Goal: Task Accomplishment & Management: Use online tool/utility

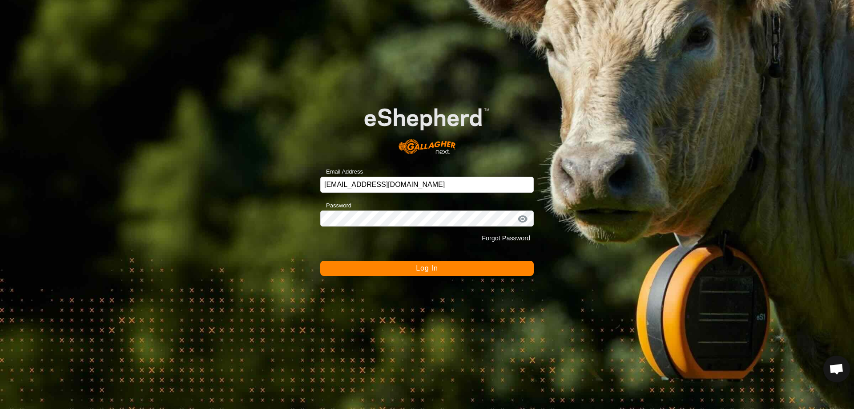
click at [438, 268] on button "Log In" at bounding box center [427, 268] width 214 height 15
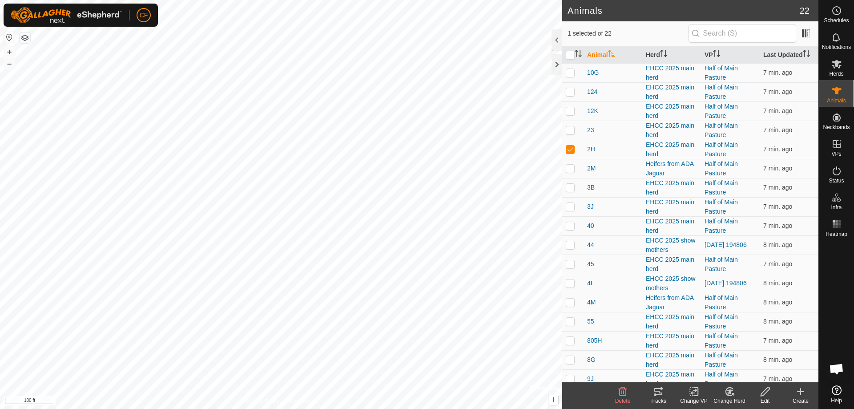
click at [663, 394] on icon at bounding box center [659, 391] width 8 height 7
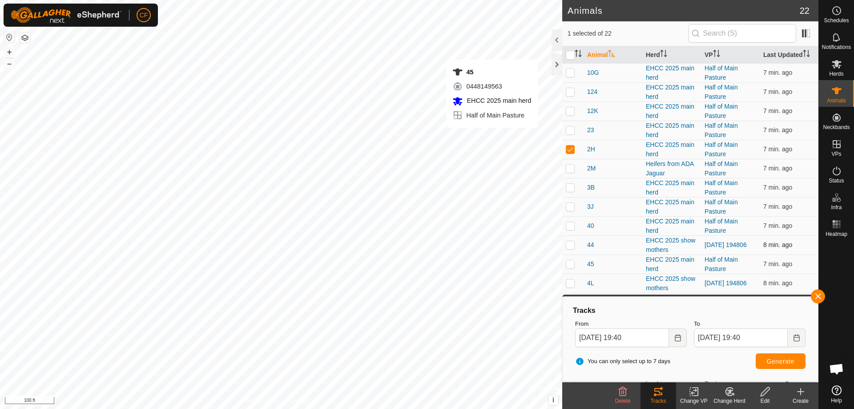
checkbox input "false"
click at [821, 294] on button "button" at bounding box center [818, 296] width 14 height 14
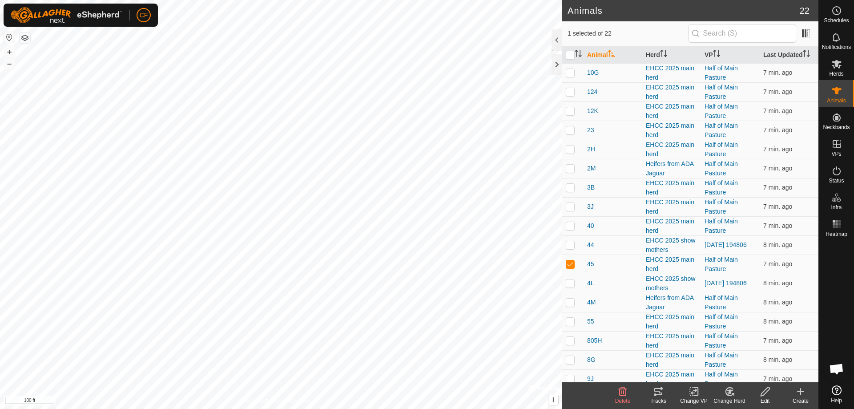
click at [659, 392] on icon at bounding box center [658, 391] width 11 height 11
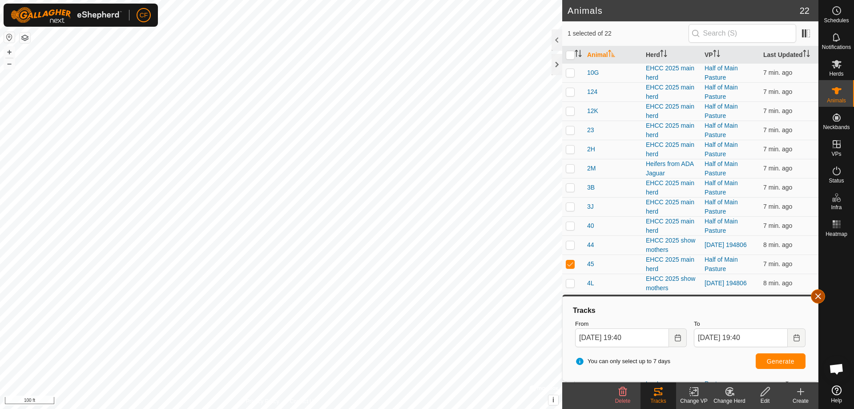
click at [820, 298] on button "button" at bounding box center [818, 296] width 14 height 14
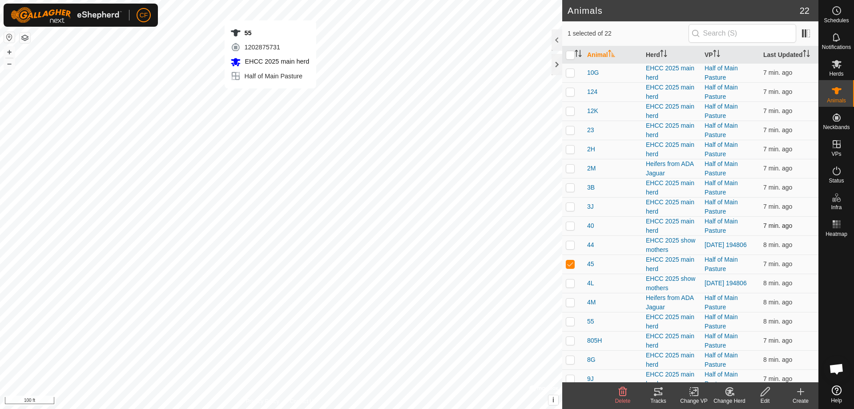
checkbox input "false"
checkbox input "true"
click at [659, 393] on icon at bounding box center [659, 391] width 8 height 7
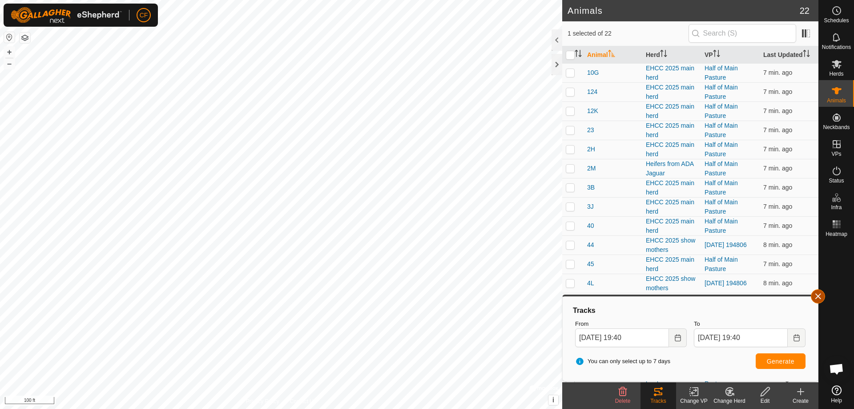
click at [815, 296] on button "button" at bounding box center [818, 296] width 14 height 14
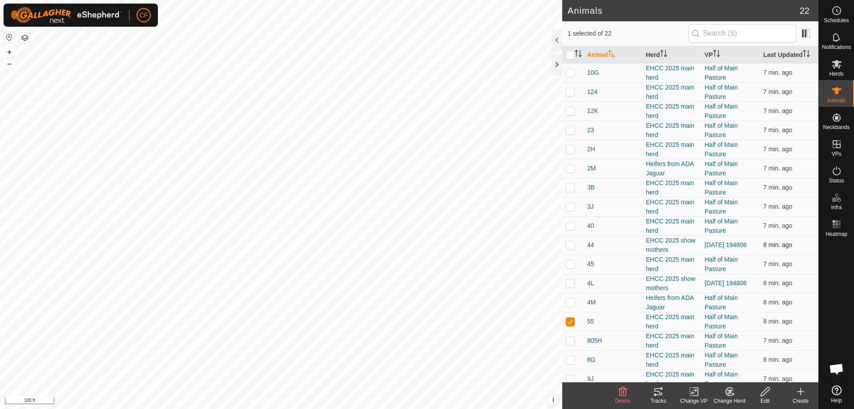
checkbox input "true"
checkbox input "false"
click at [654, 391] on icon at bounding box center [658, 391] width 11 height 11
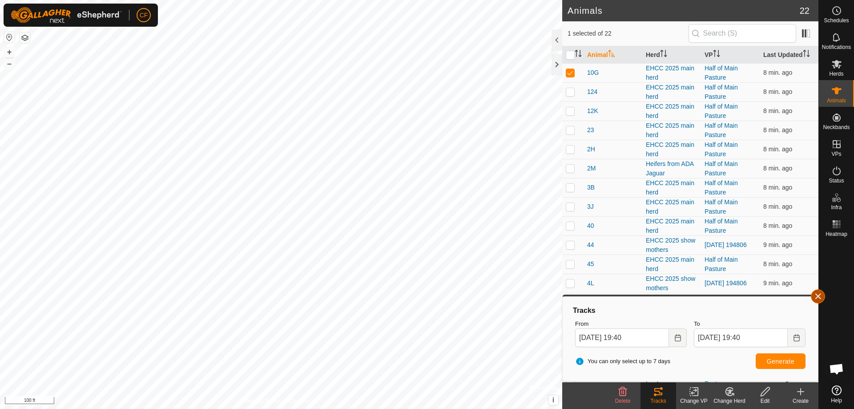
click at [816, 292] on button "button" at bounding box center [818, 296] width 14 height 14
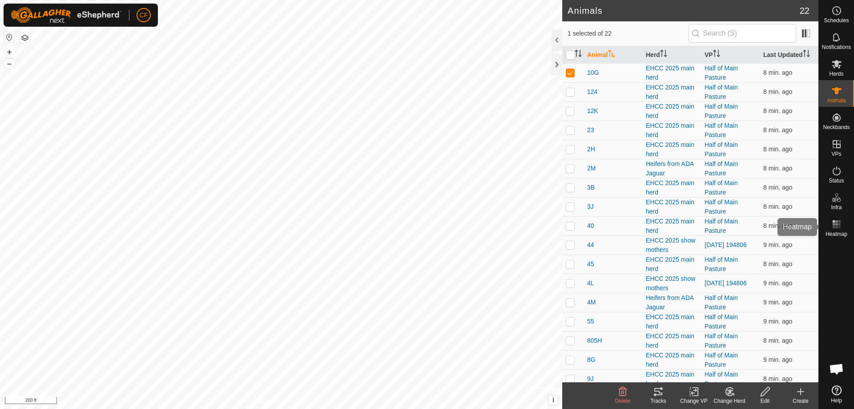
click at [836, 227] on rect at bounding box center [837, 227] width 2 height 2
